Goal: Transaction & Acquisition: Subscribe to service/newsletter

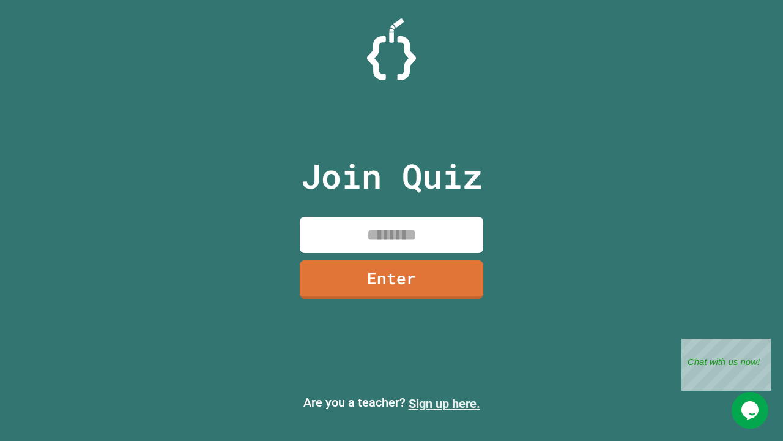
click at [444, 403] on link "Sign up here." at bounding box center [445, 403] width 72 height 15
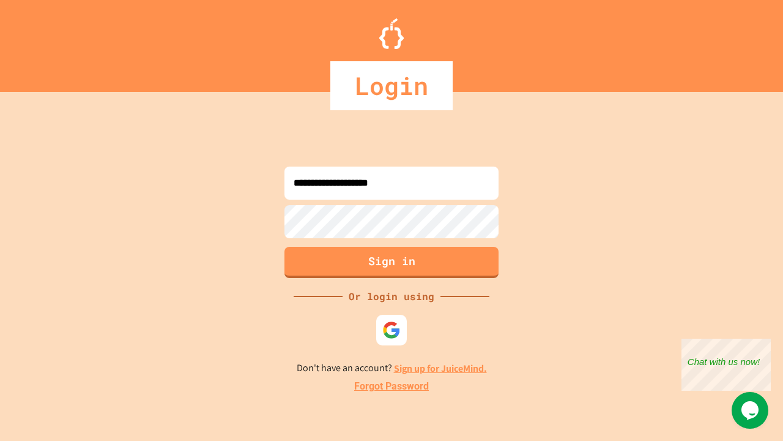
type input "**********"
